Goal: Information Seeking & Learning: Learn about a topic

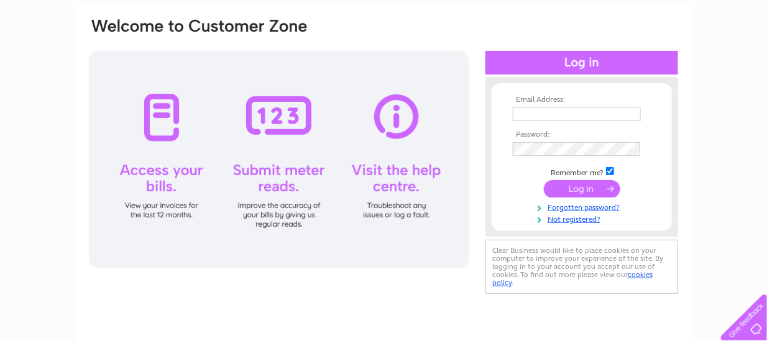
scroll to position [124, 0]
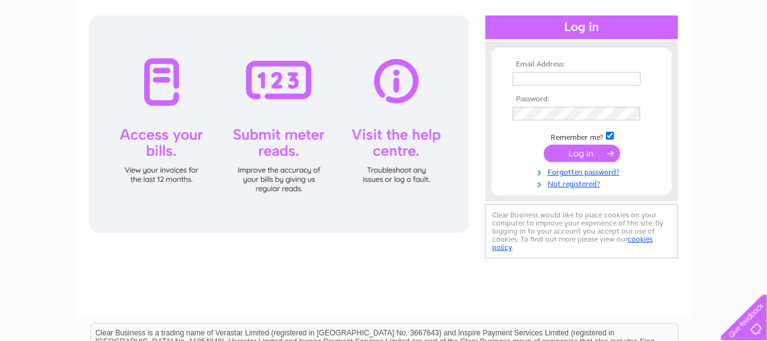
type input "angela@kirktonmoray.com"
click at [583, 152] on input "submit" at bounding box center [582, 153] width 76 height 17
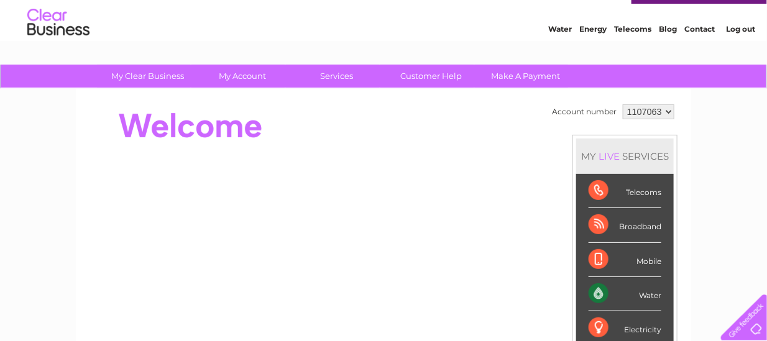
scroll to position [24, 0]
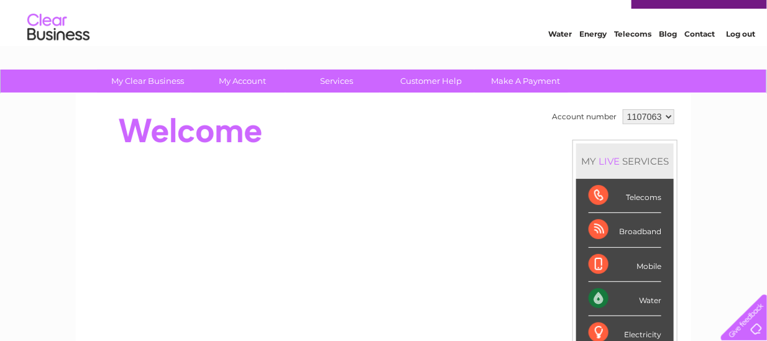
click at [743, 323] on div at bounding box center [741, 314] width 51 height 51
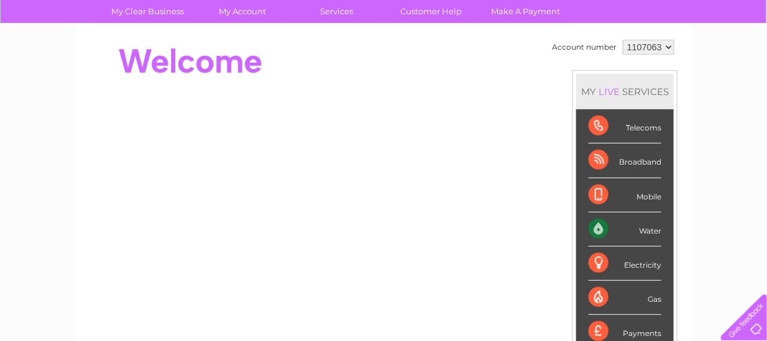
scroll to position [0, 0]
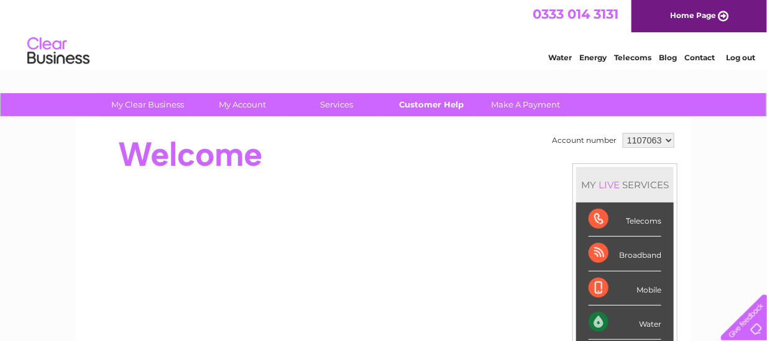
click at [428, 107] on link "Customer Help" at bounding box center [431, 104] width 102 height 23
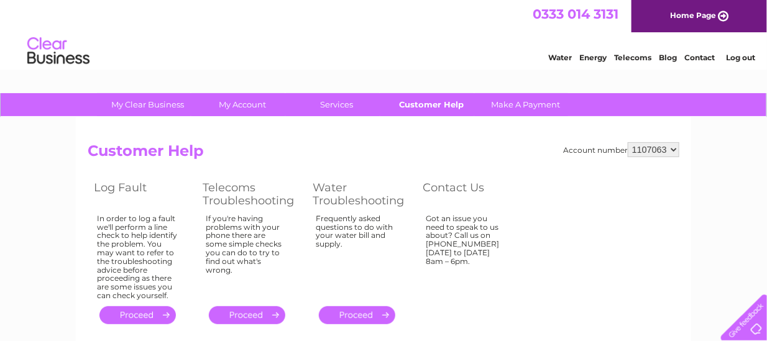
click at [422, 105] on link "Customer Help" at bounding box center [431, 104] width 102 height 23
click at [579, 62] on link "Energy" at bounding box center [592, 57] width 27 height 9
